Goal: Find specific page/section

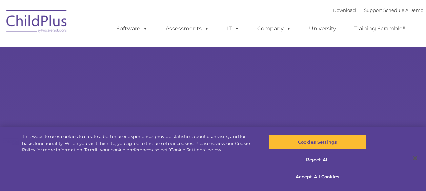
select select "MEDIUM"
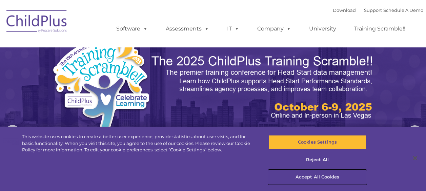
click at [311, 175] on button "Accept All Cookies" at bounding box center [318, 177] width 98 height 14
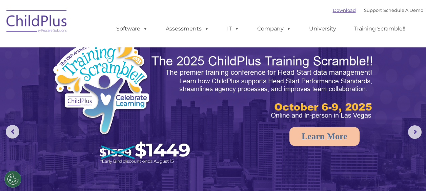
click at [337, 12] on link "Download" at bounding box center [344, 9] width 23 height 5
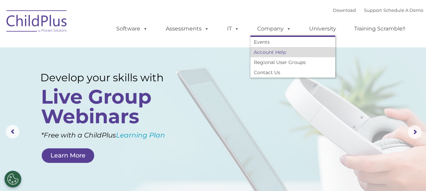
click at [269, 53] on link "Account Help" at bounding box center [293, 52] width 85 height 10
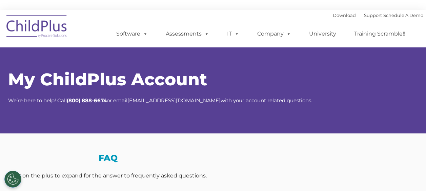
select select "MEDIUM"
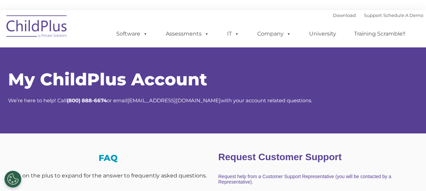
click at [58, 32] on img at bounding box center [37, 28] width 68 height 34
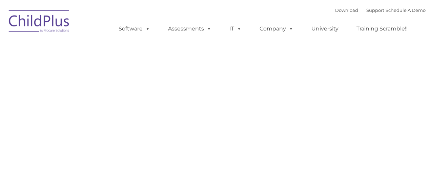
click at [36, 28] on img at bounding box center [39, 22] width 68 height 34
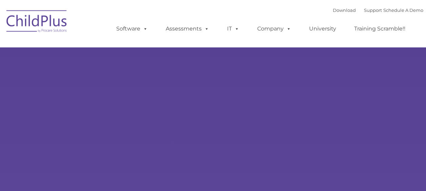
select select "MEDIUM"
